Goal: Task Accomplishment & Management: Manage account settings

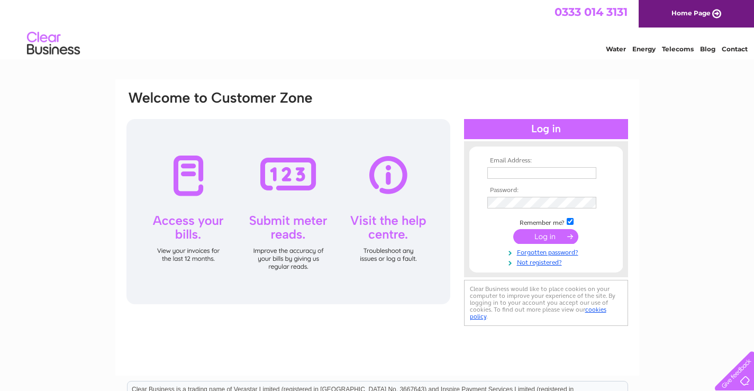
type input "chelmsfordauto@gmail.com"
click at [542, 234] on input "submit" at bounding box center [545, 236] width 65 height 15
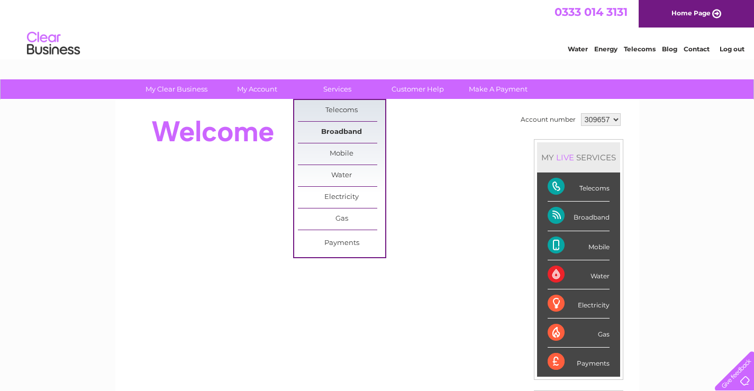
click at [331, 136] on link "Broadband" at bounding box center [341, 132] width 87 height 21
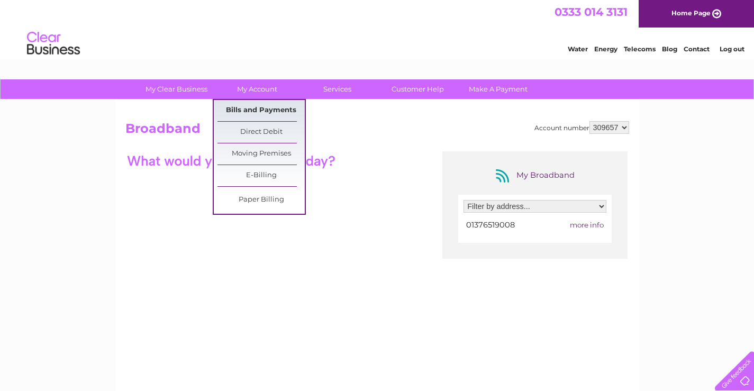
click at [257, 109] on link "Bills and Payments" at bounding box center [260, 110] width 87 height 21
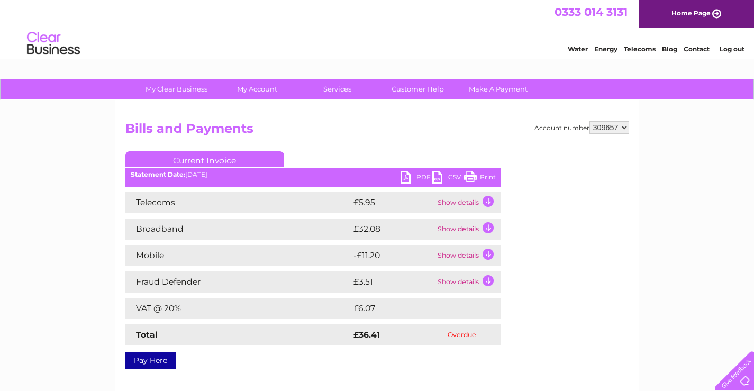
click at [461, 254] on td "Show details" at bounding box center [468, 255] width 66 height 21
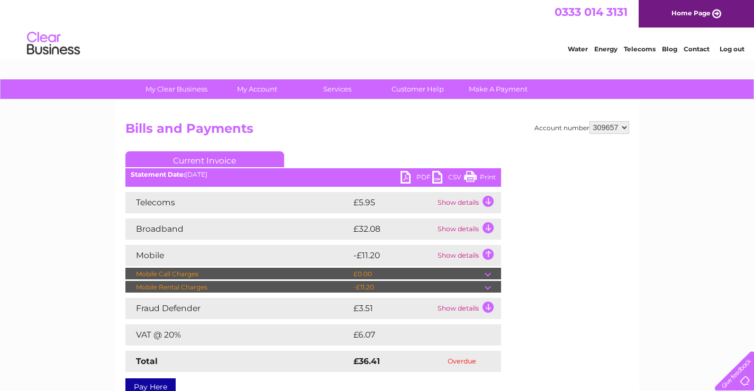
scroll to position [159, 0]
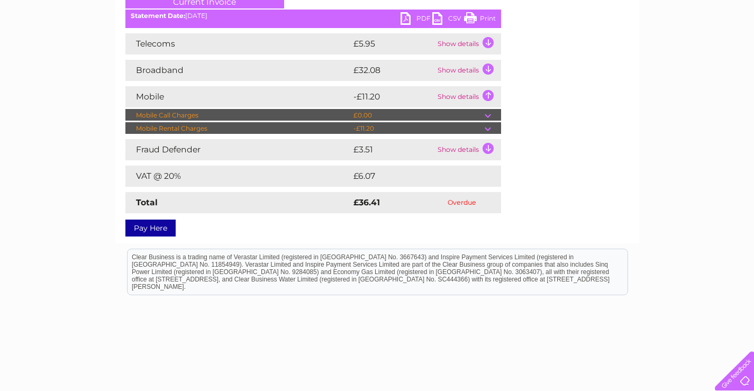
click at [480, 69] on td "Show details" at bounding box center [468, 70] width 66 height 21
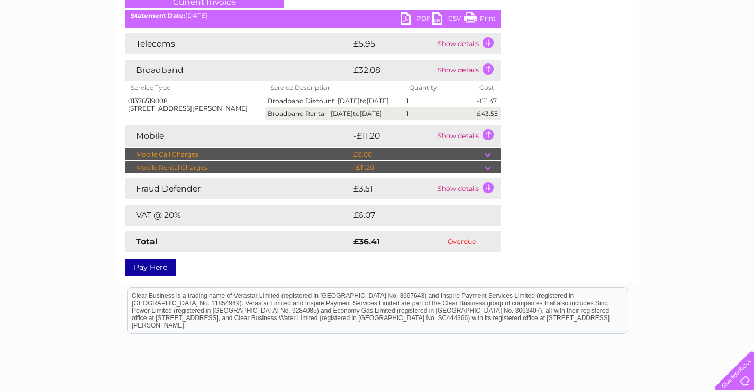
click at [475, 40] on td "Show details" at bounding box center [468, 43] width 66 height 21
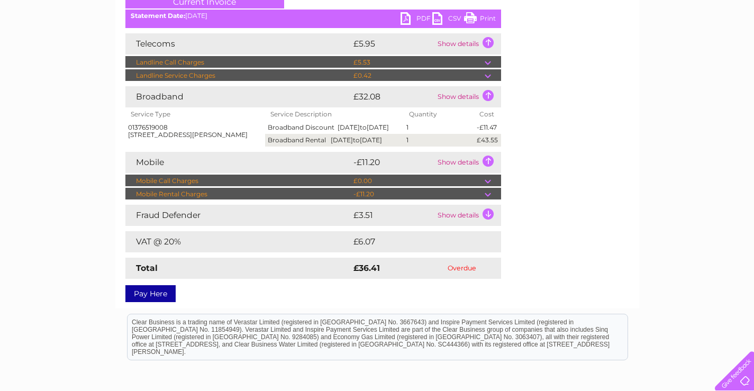
scroll to position [0, 0]
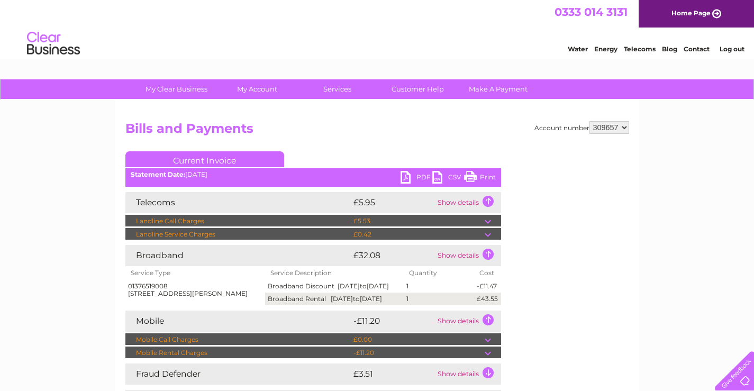
click at [695, 50] on link "Contact" at bounding box center [696, 49] width 26 height 8
